Goal: Find specific page/section: Find specific page/section

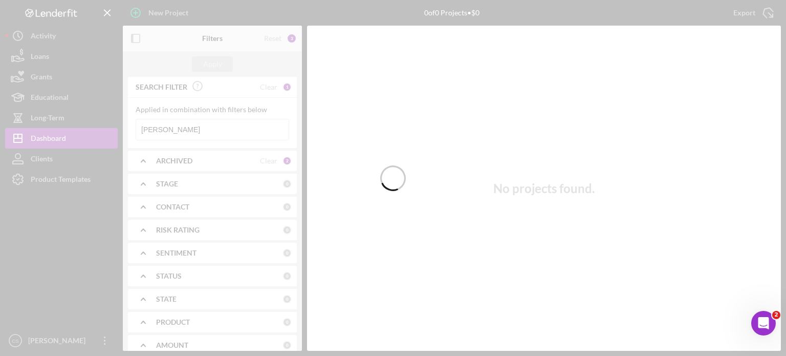
click at [179, 129] on div at bounding box center [393, 178] width 786 height 356
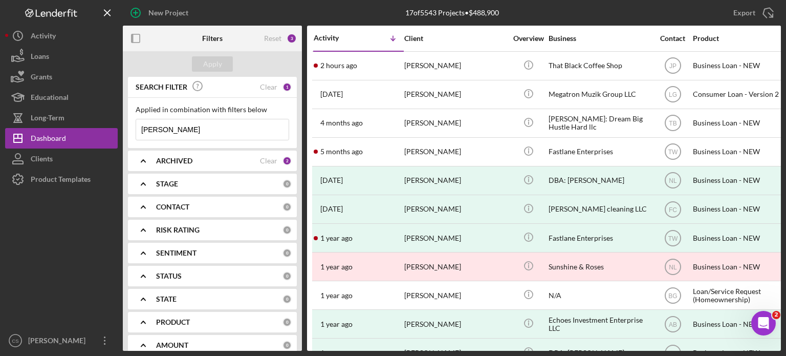
drag, startPoint x: 179, startPoint y: 129, endPoint x: 132, endPoint y: 128, distance: 47.6
click at [132, 128] on div "Applied in combination with filters below [PERSON_NAME] Icon/Menu Close" at bounding box center [212, 123] width 169 height 50
type input "chase"
click at [219, 64] on div "Apply" at bounding box center [212, 63] width 19 height 15
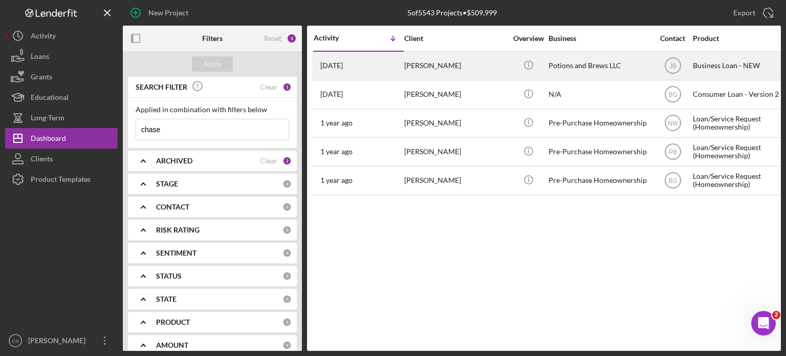
click at [343, 65] on time "[DATE]" at bounding box center [331, 65] width 23 height 8
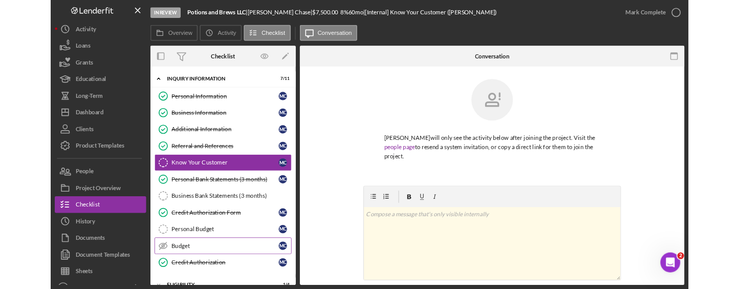
scroll to position [51, 0]
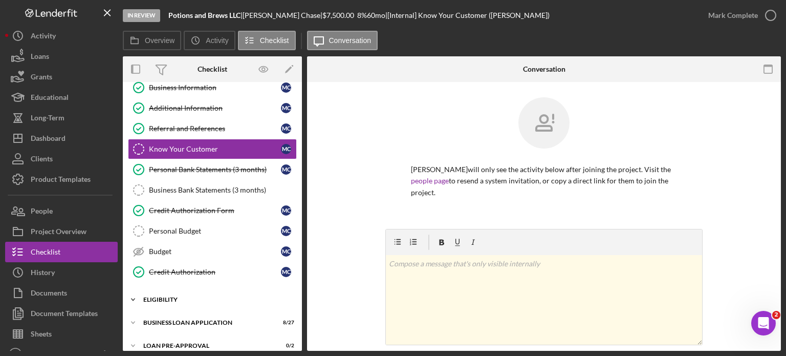
click at [133, 295] on icon "Icon/Expander" at bounding box center [133, 299] width 20 height 20
click at [160, 337] on div "My Credit Compass" at bounding box center [215, 341] width 132 height 8
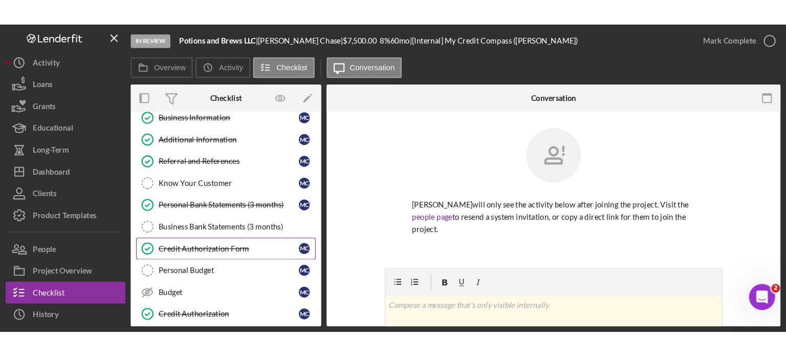
scroll to position [154, 0]
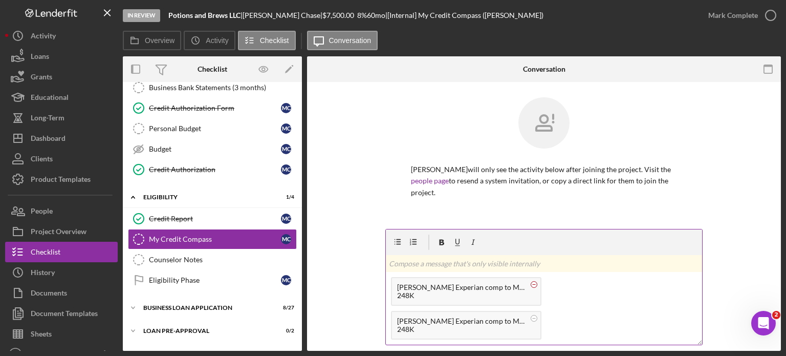
click at [532, 284] on circle at bounding box center [534, 284] width 6 height 6
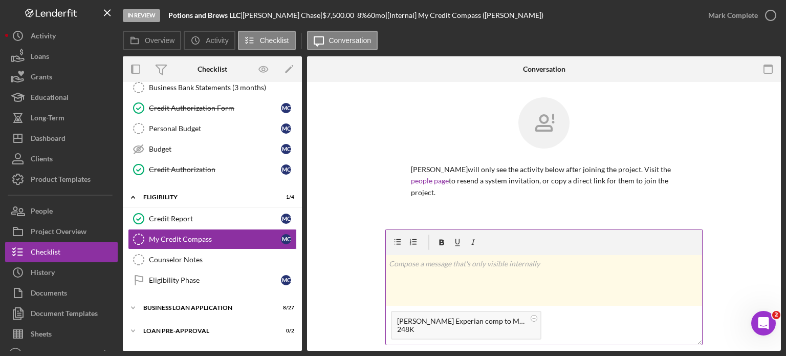
scroll to position [102, 0]
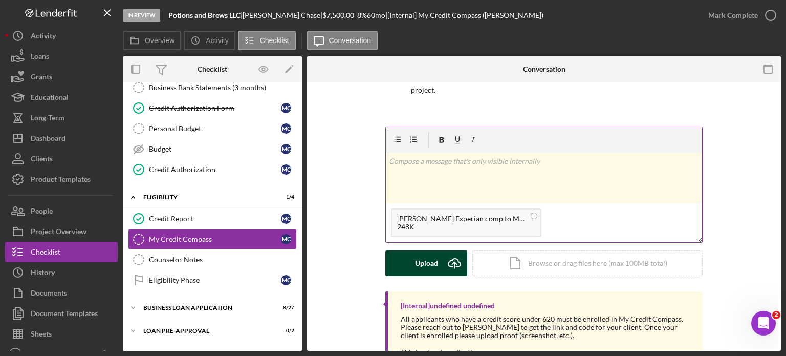
click at [455, 267] on icon "Icon/Upload" at bounding box center [455, 263] width 26 height 26
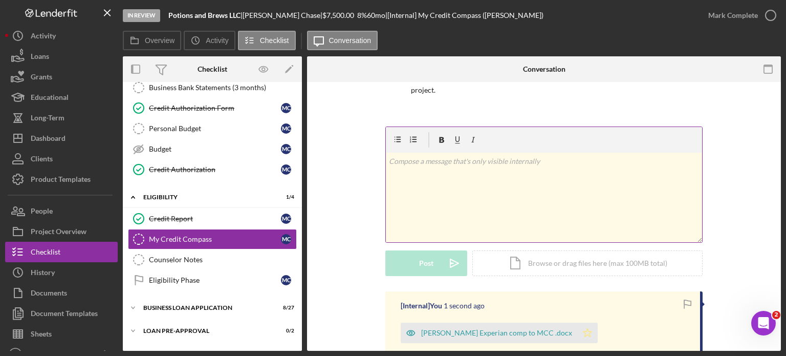
click at [584, 331] on polygon "button" at bounding box center [588, 332] width 9 height 8
click at [765, 14] on icon "button" at bounding box center [771, 16] width 26 height 26
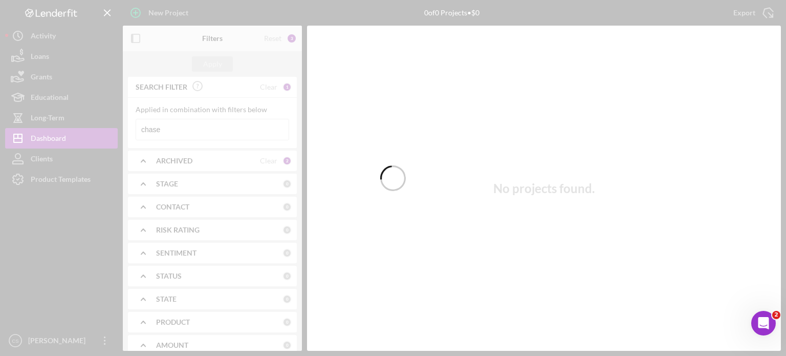
click at [174, 132] on div at bounding box center [393, 178] width 786 height 356
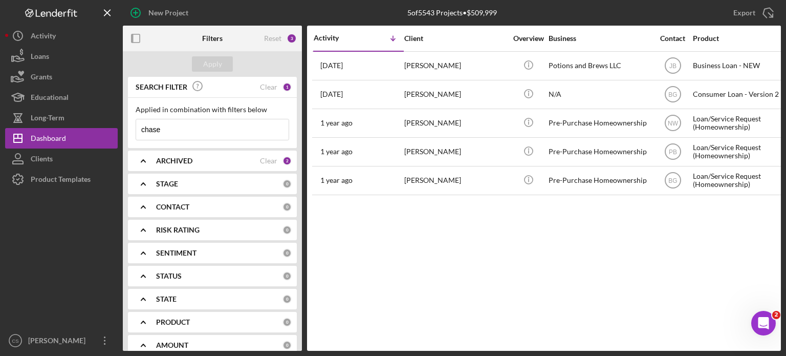
drag, startPoint x: 175, startPoint y: 131, endPoint x: 129, endPoint y: 131, distance: 45.6
click at [129, 131] on div "Applied in combination with filters below chase Icon/Menu Close" at bounding box center [212, 123] width 169 height 50
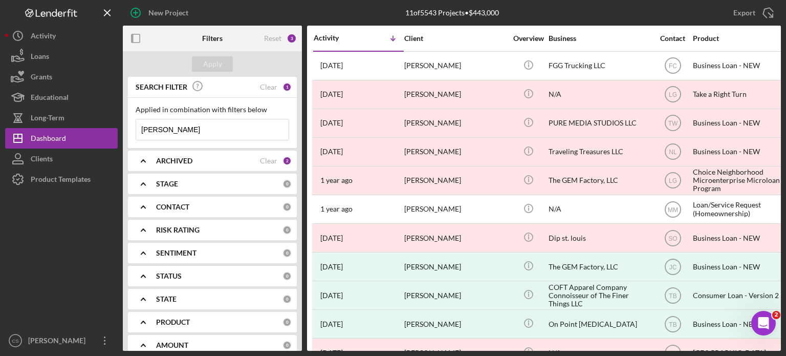
drag, startPoint x: 182, startPoint y: 128, endPoint x: 129, endPoint y: 125, distance: 53.3
click at [129, 125] on div "Applied in combination with filters below [PERSON_NAME] Icon/Menu Close" at bounding box center [212, 123] width 169 height 50
type input "RICE"
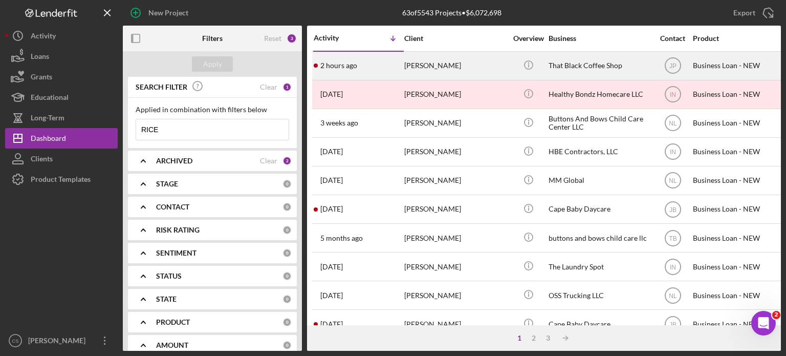
click at [438, 66] on div "[PERSON_NAME]" at bounding box center [455, 65] width 102 height 27
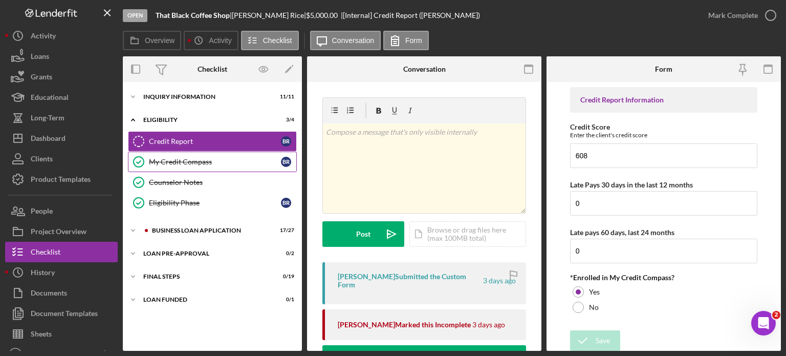
click at [170, 160] on div "My Credit Compass" at bounding box center [215, 162] width 132 height 8
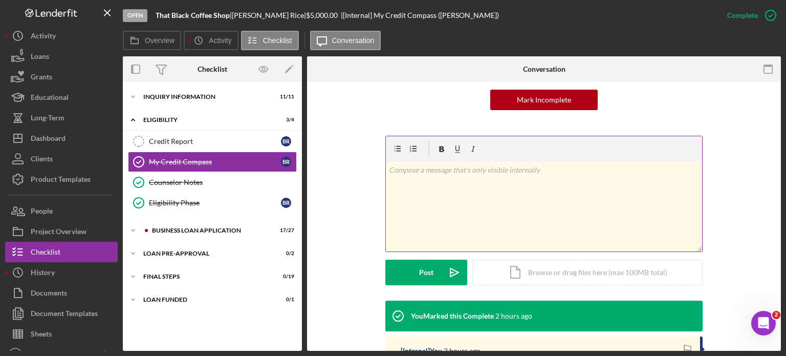
scroll to position [154, 0]
